Goal: Task Accomplishment & Management: Manage account settings

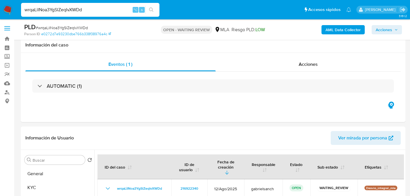
select select "10"
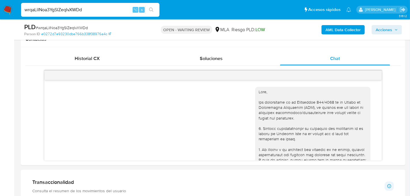
scroll to position [296, 0]
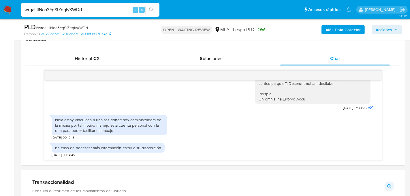
click at [55, 8] on input "wrqaLiINoa3YgSlZeqIvXWDd" at bounding box center [90, 9] width 138 height 7
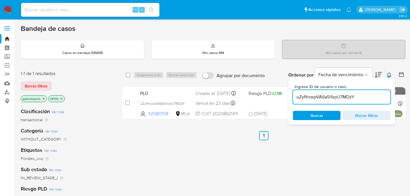
scroll to position [36, 0]
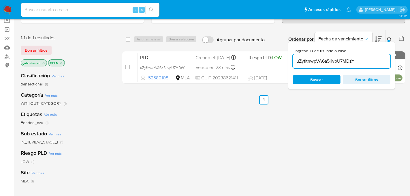
click at [348, 62] on input "uZyfltnwpVA6a5i1vpU7MDzY" at bounding box center [341, 60] width 97 height 7
paste input "wrqaLiINoa3YgSlZeqIvXWDd"
type input "wrqaLiINoa3YgSlZeqIvXWDd"
click at [128, 67] on input "checkbox" at bounding box center [127, 67] width 5 height 5
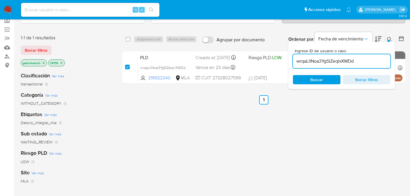
checkbox input "true"
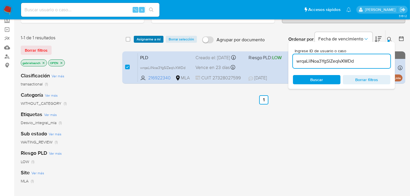
click at [141, 39] on span "Asignarme a mí" at bounding box center [149, 39] width 24 height 6
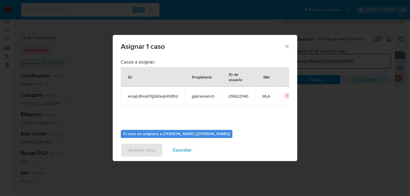
scroll to position [29, 0]
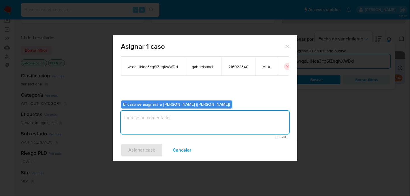
click at [169, 128] on textarea "assign-modal" at bounding box center [205, 122] width 168 height 23
type textarea "Análisis"
click at [139, 145] on span "Asignar caso" at bounding box center [141, 150] width 27 height 13
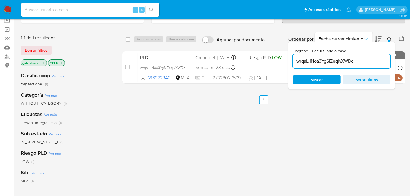
click at [326, 62] on input "wrqaLiINoa3YgSlZeqIvXWDd" at bounding box center [341, 60] width 97 height 7
paste input "ORMLGAOUEM4B8xQ9QwlzDnFp"
type input "ORMLGAOUEM4B8xQ9QwlzDnFp"
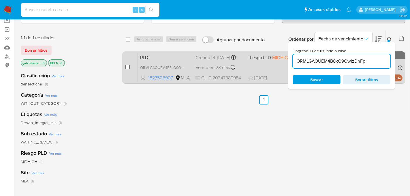
click at [126, 67] on input "checkbox" at bounding box center [127, 67] width 5 height 5
checkbox input "true"
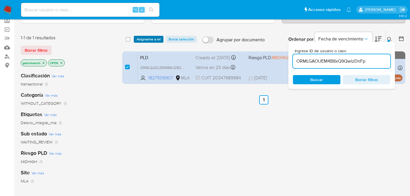
click at [147, 39] on span "Asignarme a mí" at bounding box center [149, 39] width 24 height 6
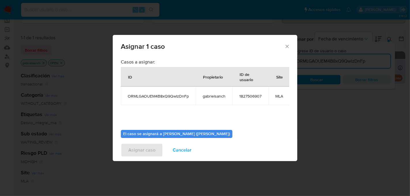
scroll to position [29, 0]
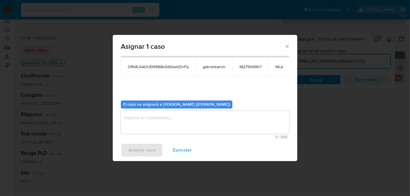
click at [157, 133] on div "0 / 500 500 caracteres restantes" at bounding box center [205, 125] width 168 height 28
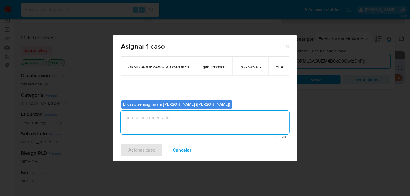
click at [156, 126] on textarea "assign-modal" at bounding box center [205, 122] width 168 height 23
type textarea "Análisis"
click at [129, 154] on span "Asignar caso" at bounding box center [141, 150] width 27 height 13
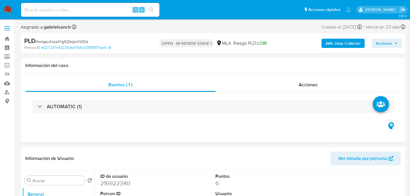
select select "10"
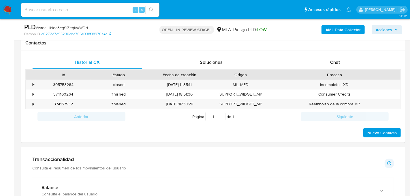
scroll to position [265, 0]
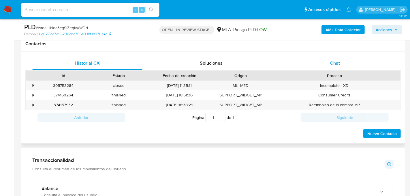
click at [340, 68] on div "Chat" at bounding box center [335, 63] width 110 height 14
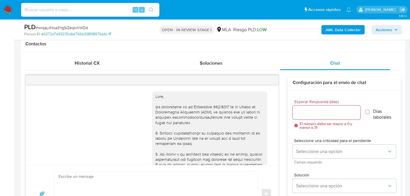
scroll to position [297, 0]
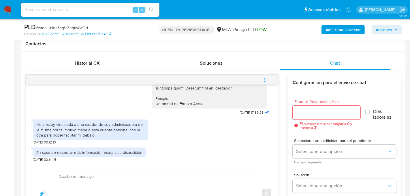
click at [115, 182] on textarea at bounding box center [155, 193] width 192 height 44
paste textarea "Hola, muchas gracias por tu respuesta. En función de las operaciones registrada…"
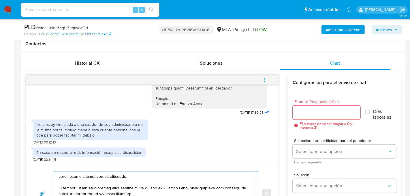
scroll to position [297, 0]
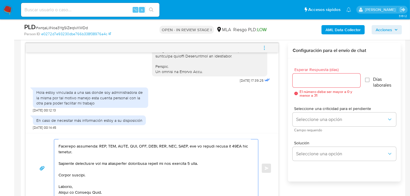
type textarea "Hola, muchas gracias por tu respuesta. En función de las operaciones registrada…"
click at [316, 78] on input "Esperar Respuesta (días)" at bounding box center [327, 80] width 68 height 7
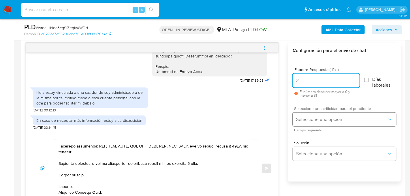
type input "2"
click at [309, 116] on span "Seleccione una opción" at bounding box center [341, 119] width 91 height 6
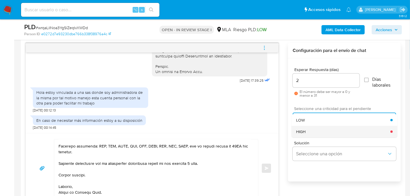
click at [307, 130] on div "HIGH" at bounding box center [343, 132] width 94 height 12
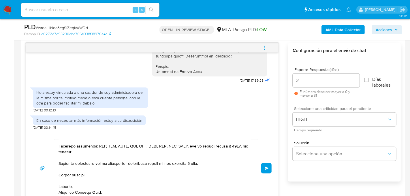
click at [268, 164] on button "Enviar" at bounding box center [266, 168] width 10 height 10
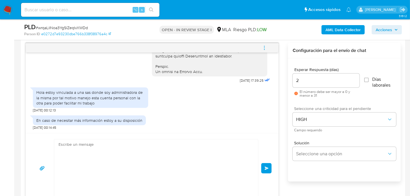
scroll to position [560, 0]
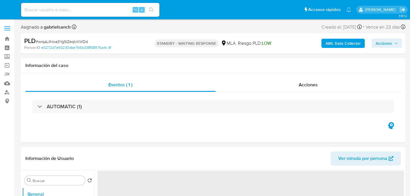
select select "10"
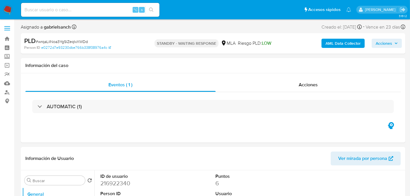
click at [78, 10] on input at bounding box center [90, 9] width 138 height 7
paste input "ORMLGAOUEM4B8xQ9QwlzDnFp"
type input "ORMLGAOUEM4B8xQ9QwlzDnFp"
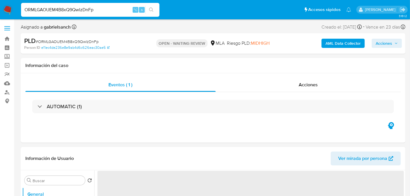
select select "10"
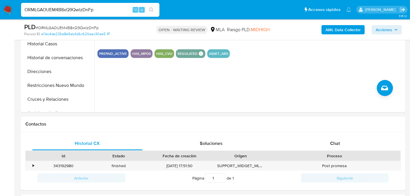
scroll to position [186, 0]
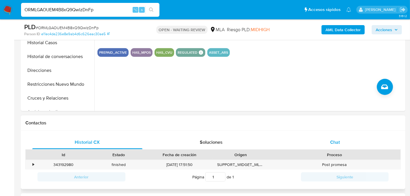
click at [345, 136] on div "Chat" at bounding box center [335, 142] width 110 height 14
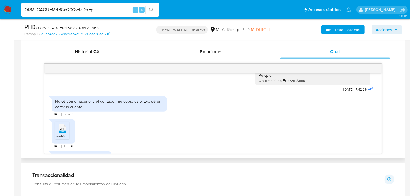
scroll to position [323, 0]
